Goal: Task Accomplishment & Management: Use online tool/utility

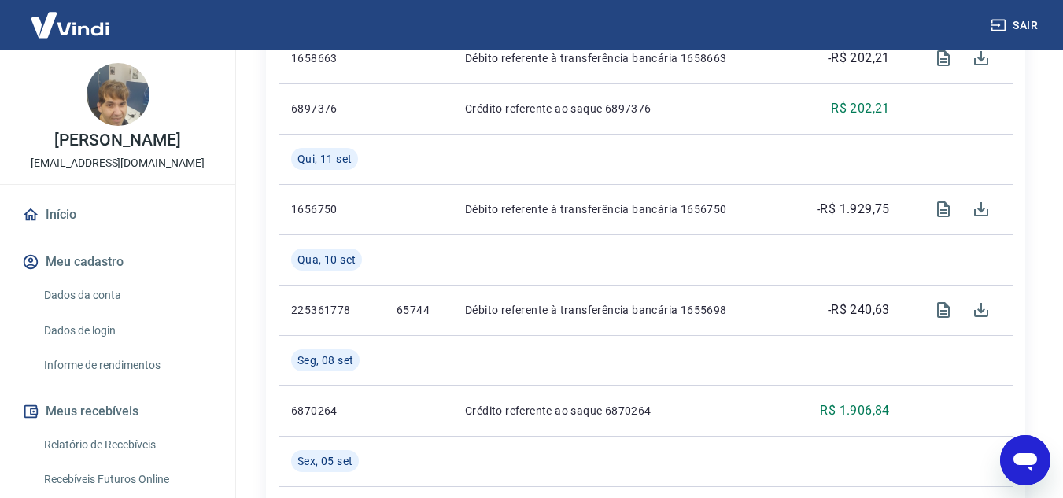
drag, startPoint x: 131, startPoint y: 454, endPoint x: 132, endPoint y: 439, distance: 15.0
click at [131, 454] on link "Relatório de Recebíveis" at bounding box center [127, 445] width 179 height 32
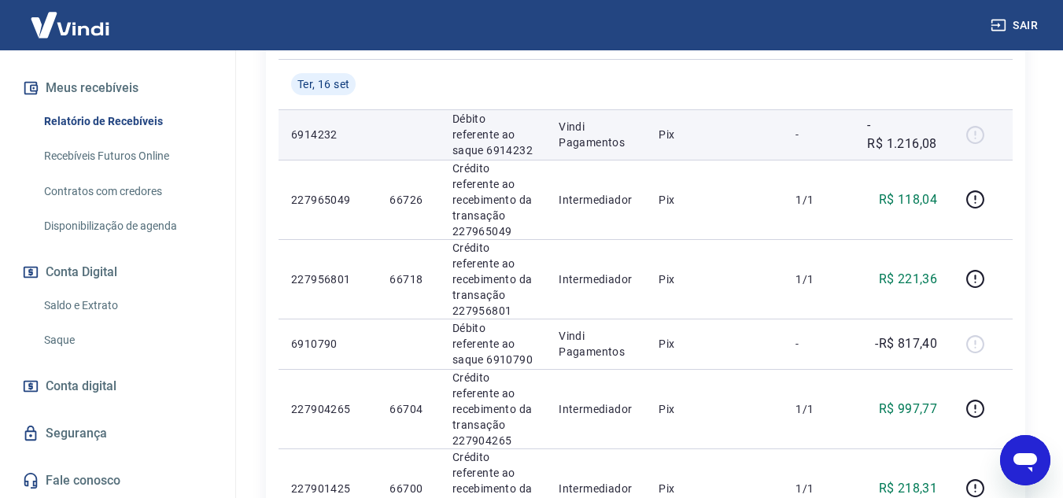
scroll to position [370, 0]
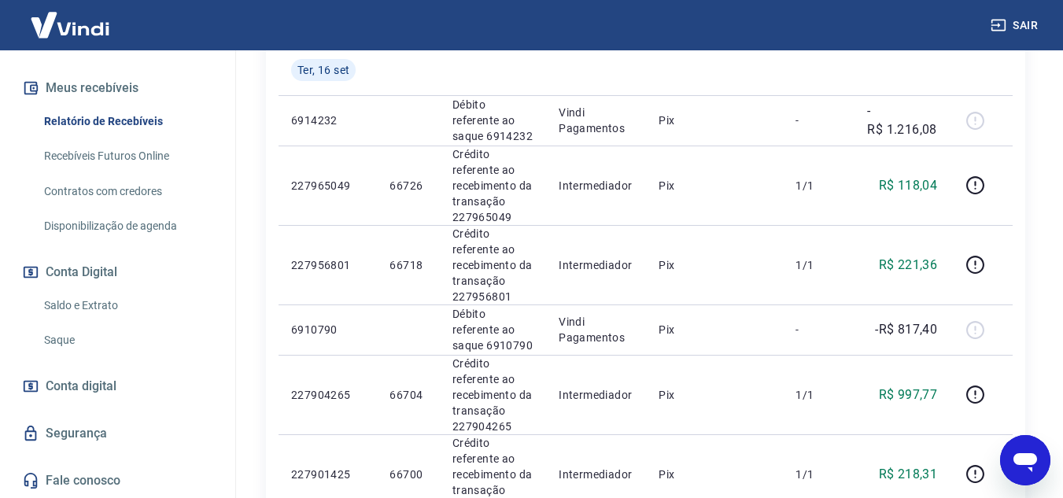
click at [142, 309] on link "Saldo e Extrato" at bounding box center [127, 306] width 179 height 32
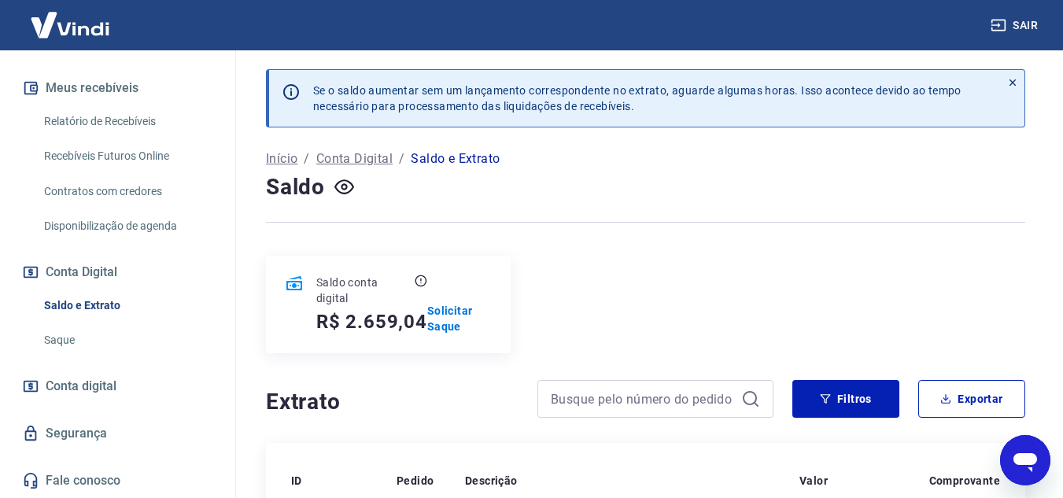
scroll to position [685, 0]
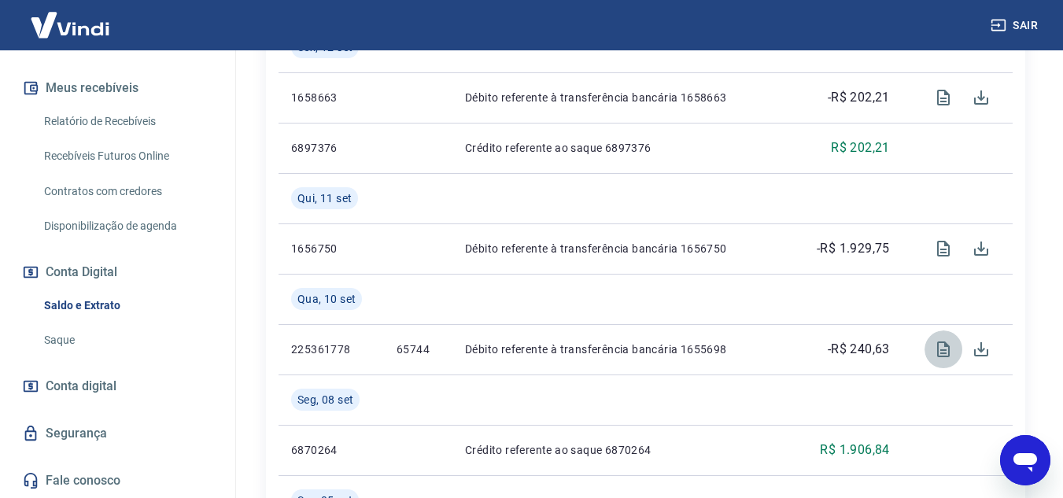
click at [925, 330] on button "Visualizar" at bounding box center [944, 349] width 38 height 38
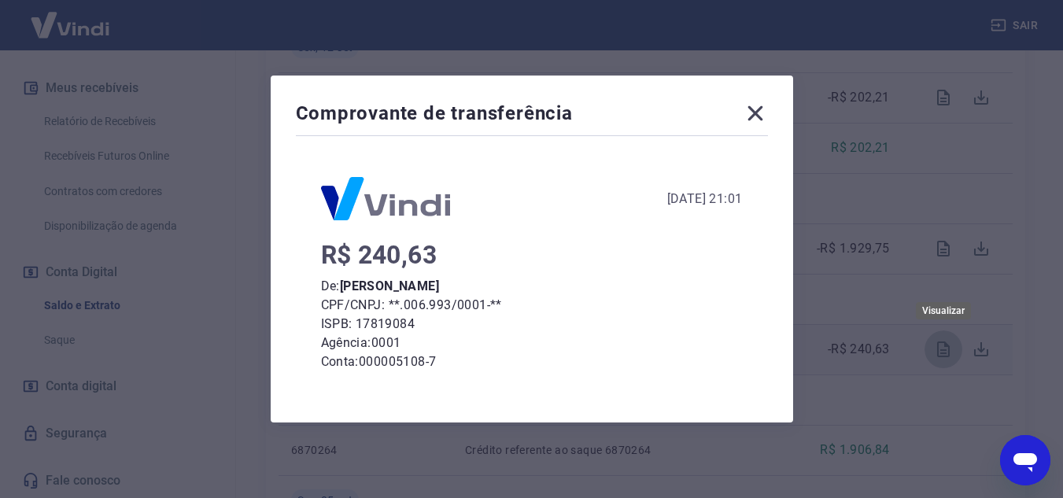
click at [754, 124] on icon at bounding box center [755, 113] width 25 height 25
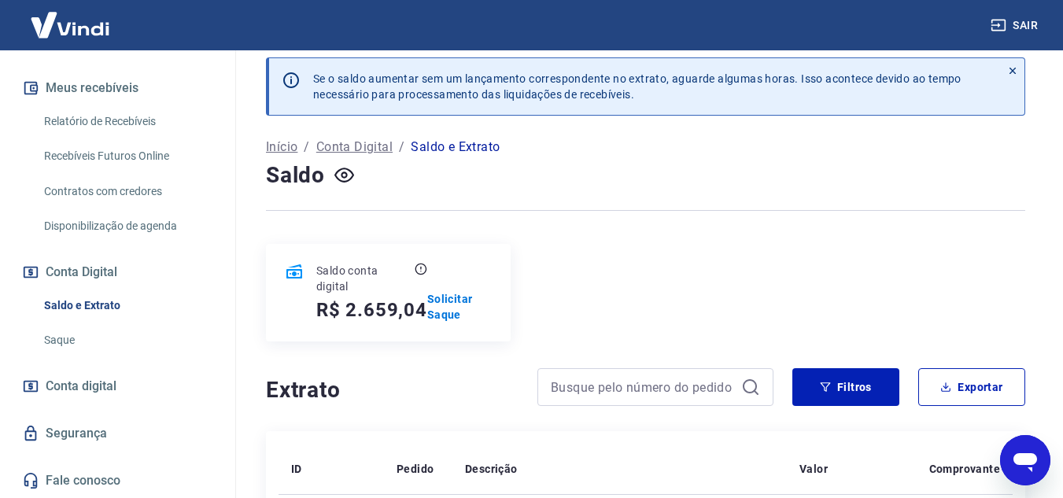
scroll to position [0, 0]
